Goal: Find specific page/section: Locate a particular part of the current website

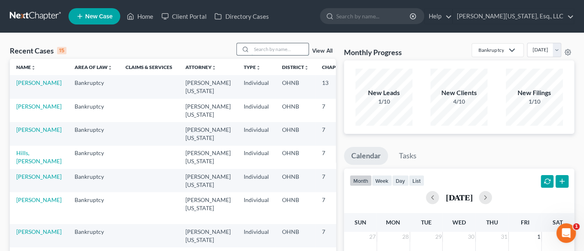
click at [264, 49] on input "search" at bounding box center [279, 49] width 57 height 12
type input "carwardine"
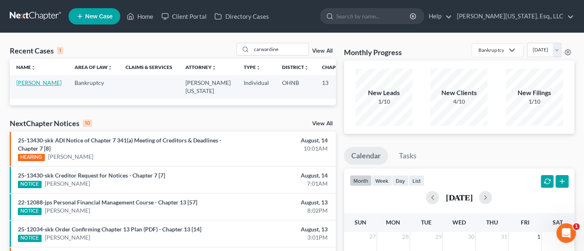
click at [30, 80] on link "[PERSON_NAME]" at bounding box center [38, 82] width 45 height 7
select select "4"
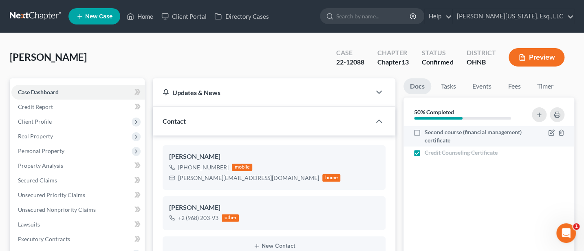
click at [425, 133] on label "Second course (financial management) certificate" at bounding box center [475, 136] width 100 height 16
click at [428, 133] on input "Second course (financial management) certificate" at bounding box center [430, 130] width 5 height 5
checkbox input "true"
